Goal: Use online tool/utility: Use online tool/utility

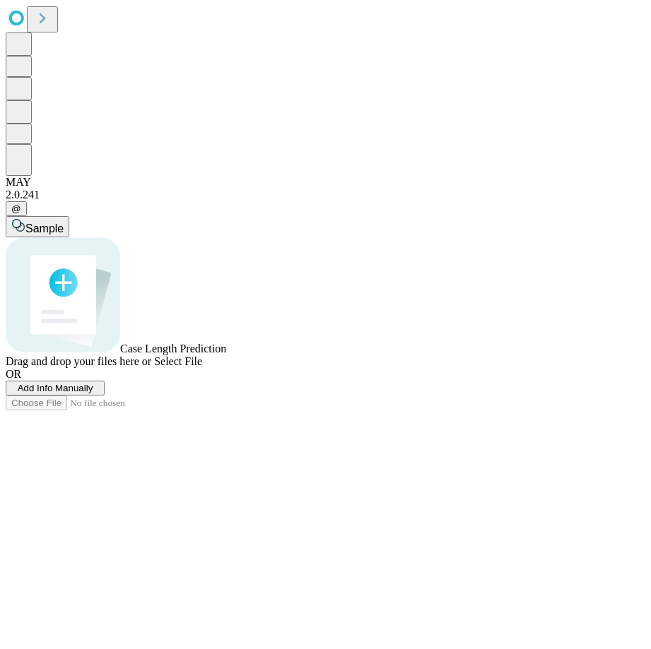
click at [93, 393] on span "Add Info Manually" at bounding box center [56, 388] width 76 height 11
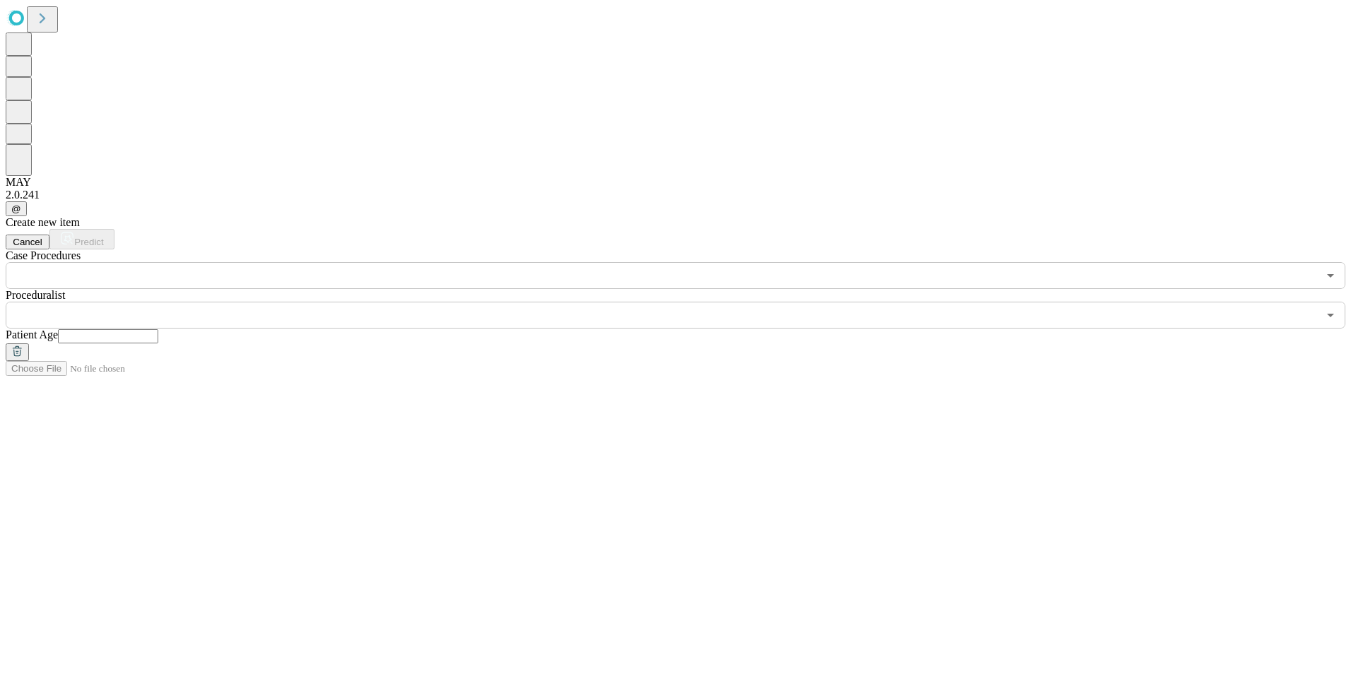
click at [308, 262] on input "text" at bounding box center [662, 275] width 1312 height 27
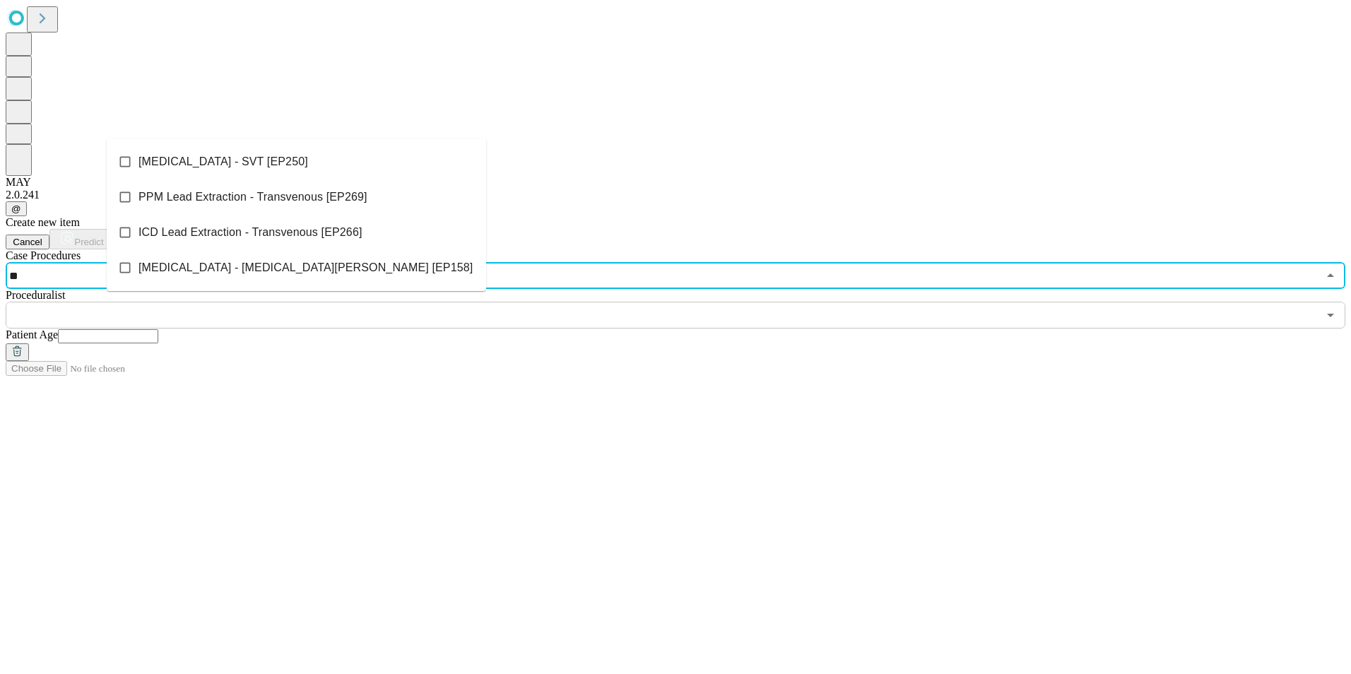
type input "***"
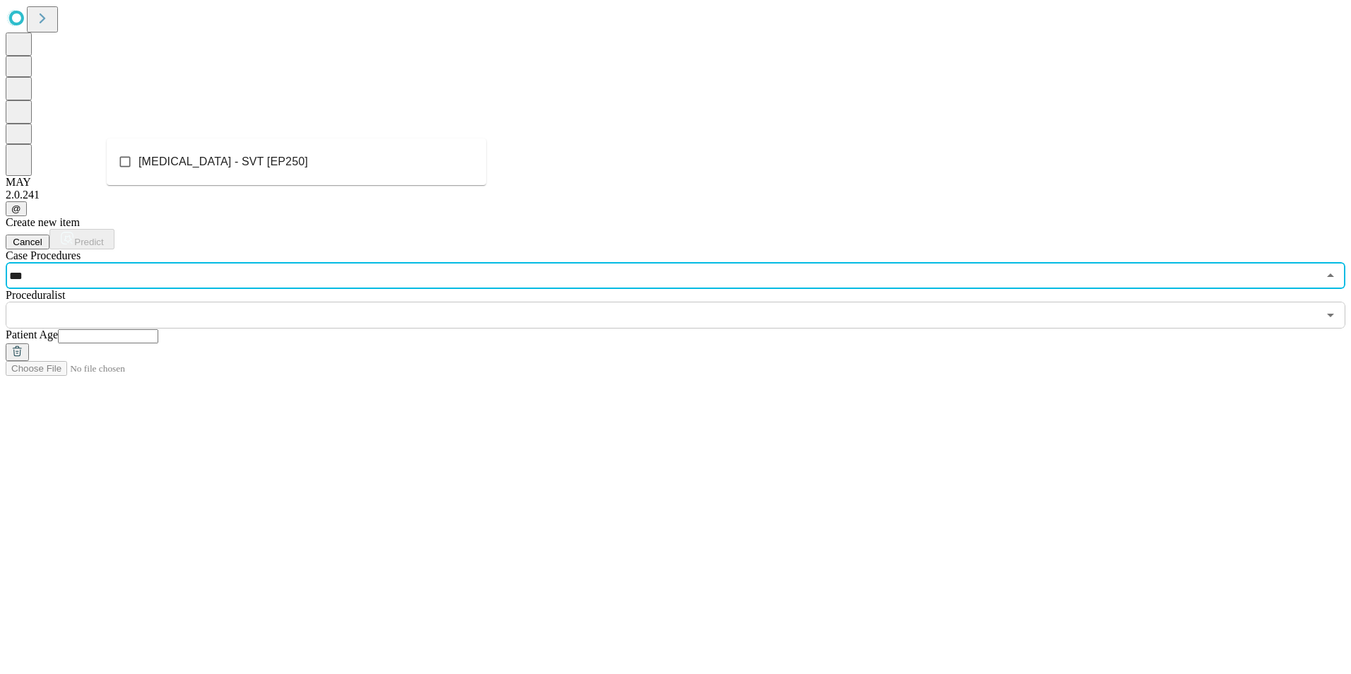
click at [224, 157] on span "[MEDICAL_DATA] - SVT [EP250]" at bounding box center [223, 161] width 170 height 17
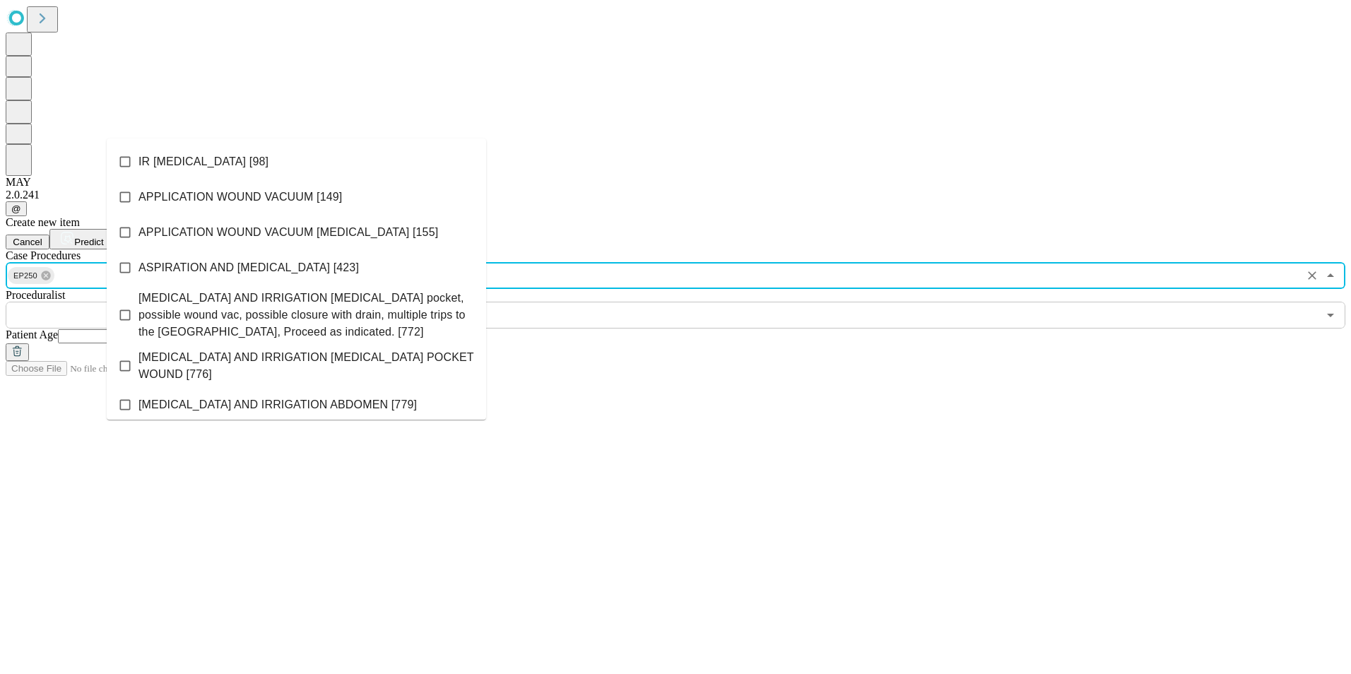
scroll to position [548, 0]
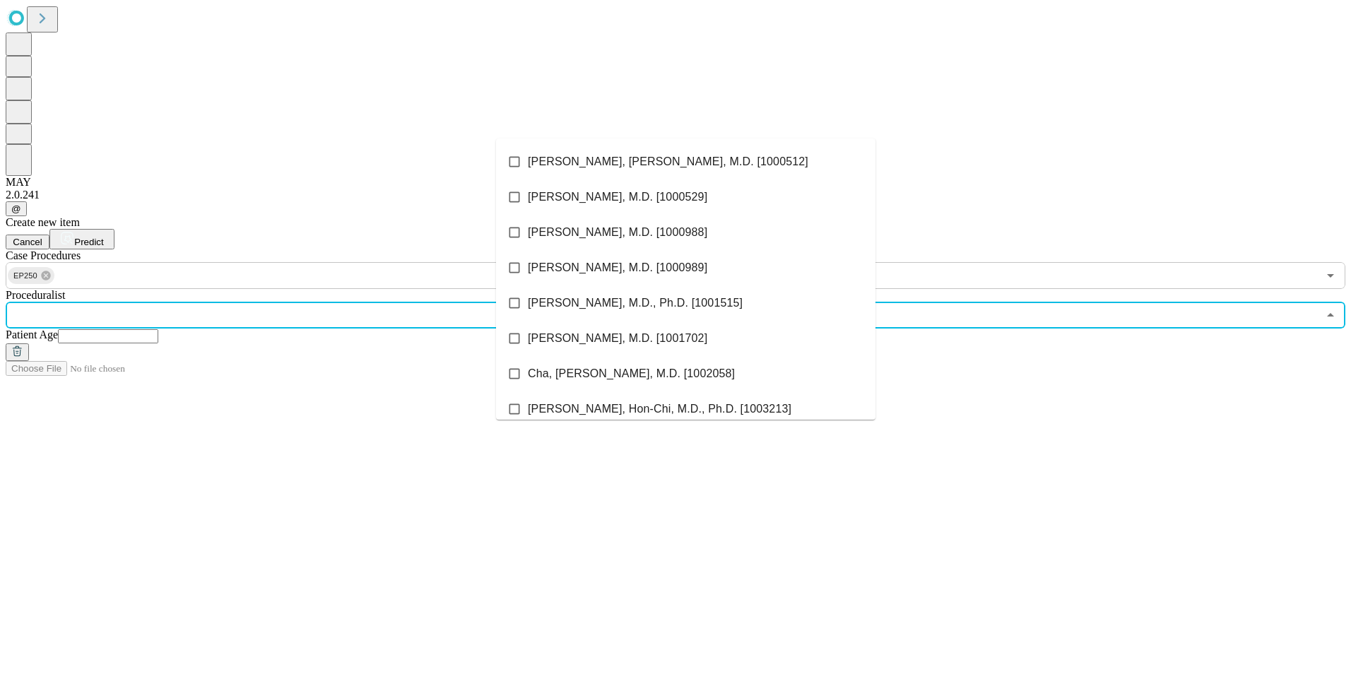
click at [612, 302] on input "text" at bounding box center [662, 315] width 1312 height 27
type input "****"
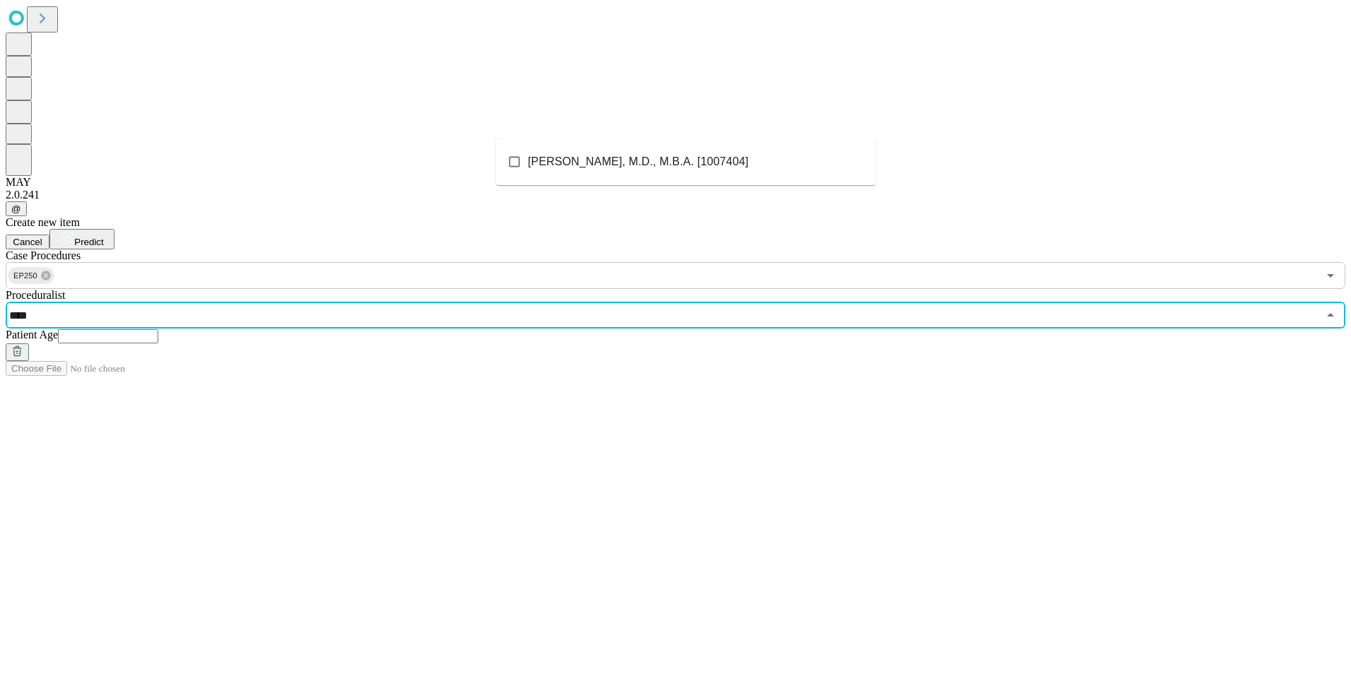
click at [638, 163] on span "[PERSON_NAME], M.D., M.B.A. [1007404]" at bounding box center [638, 161] width 220 height 17
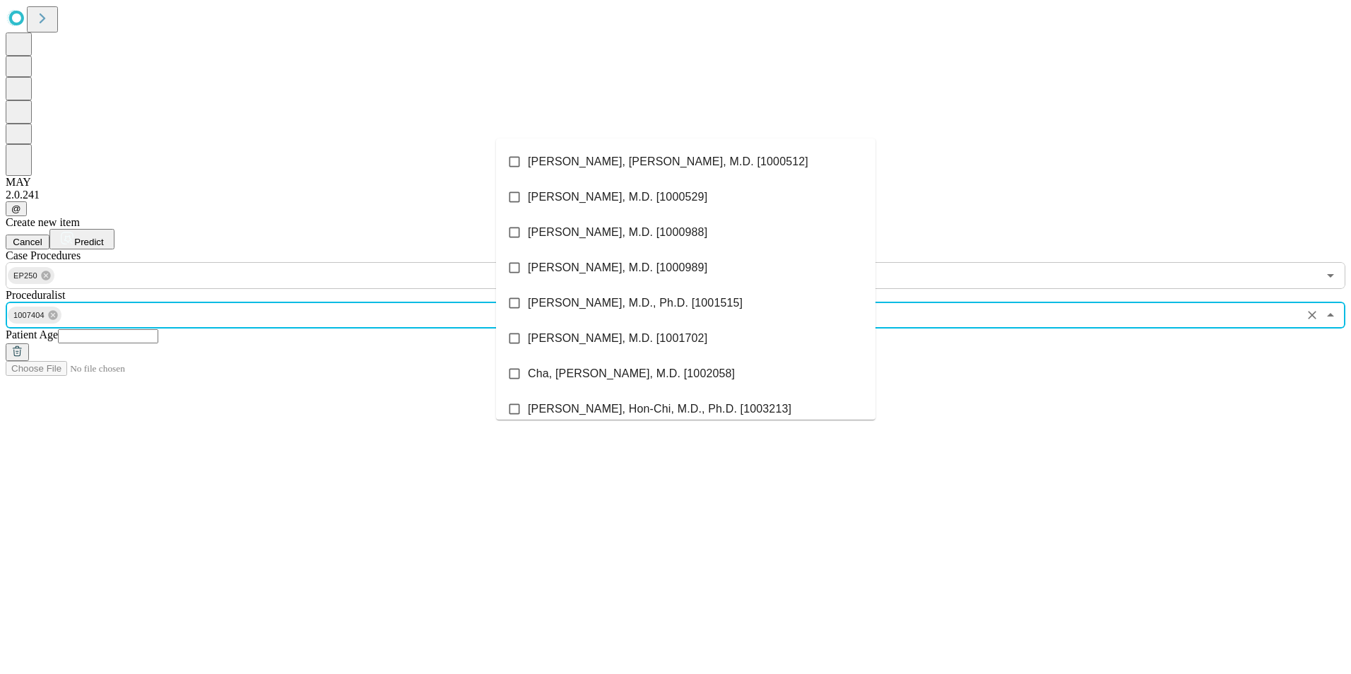
scroll to position [478, 0]
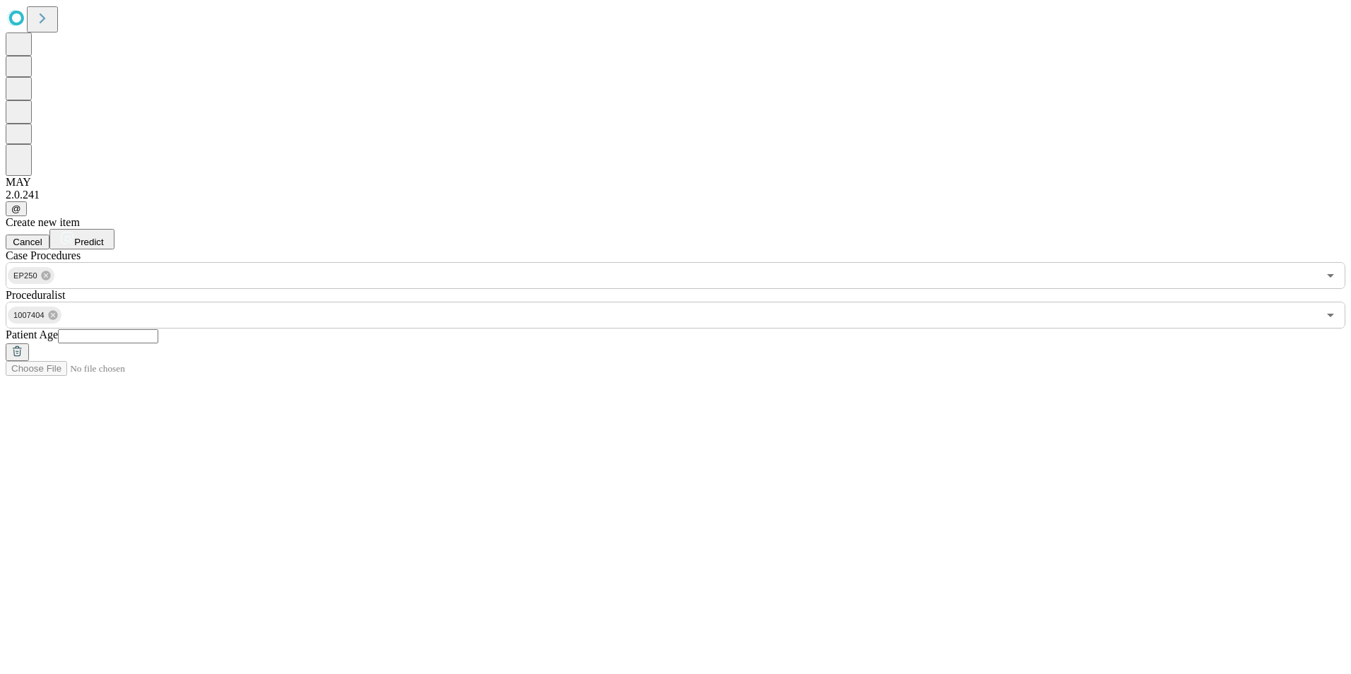
click at [158, 329] on input "text" at bounding box center [108, 336] width 100 height 14
drag, startPoint x: 960, startPoint y: 140, endPoint x: 957, endPoint y: 129, distance: 11.7
click at [650, 249] on div "Case Procedures EP250 ​ Proceduralist 1007404 ​ Patient Age" at bounding box center [675, 305] width 1339 height 112
click at [158, 329] on input "text" at bounding box center [108, 336] width 100 height 14
type input "**"
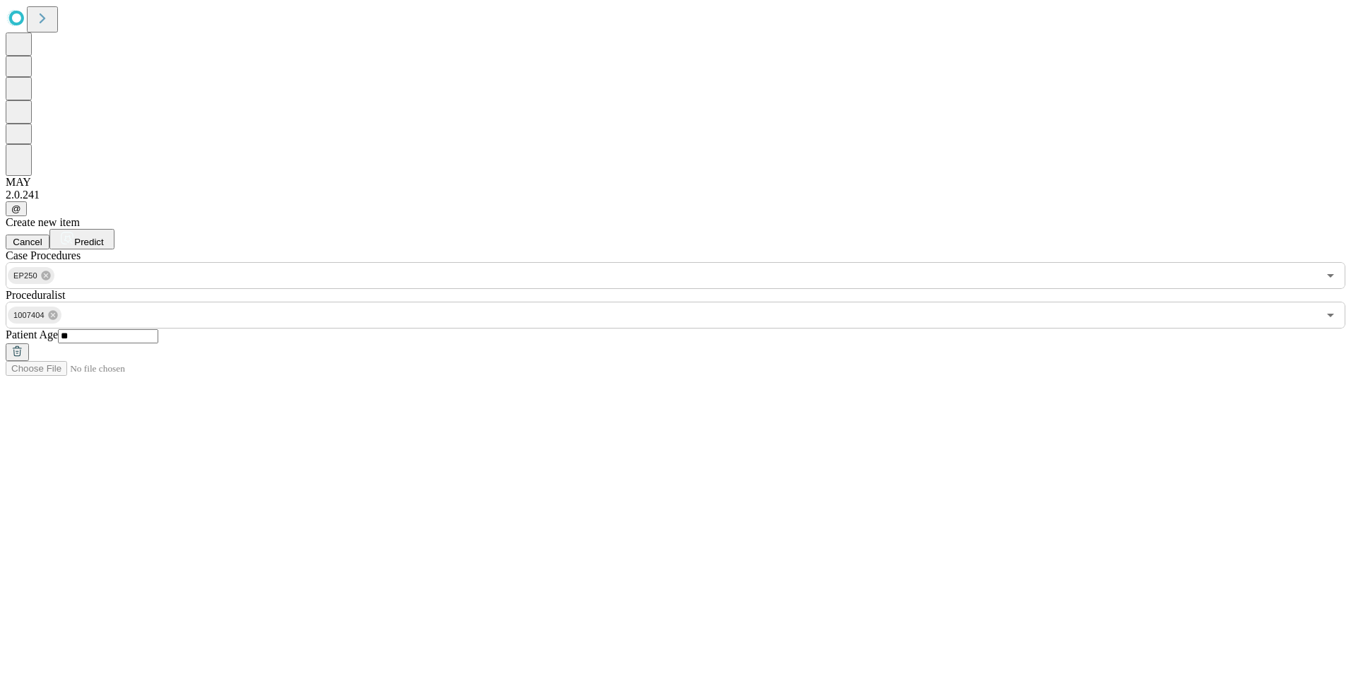
drag, startPoint x: 1262, startPoint y: 54, endPoint x: 1252, endPoint y: 56, distance: 10.7
click at [114, 229] on button "Predict" at bounding box center [81, 239] width 65 height 20
